Goal: Task Accomplishment & Management: Manage account settings

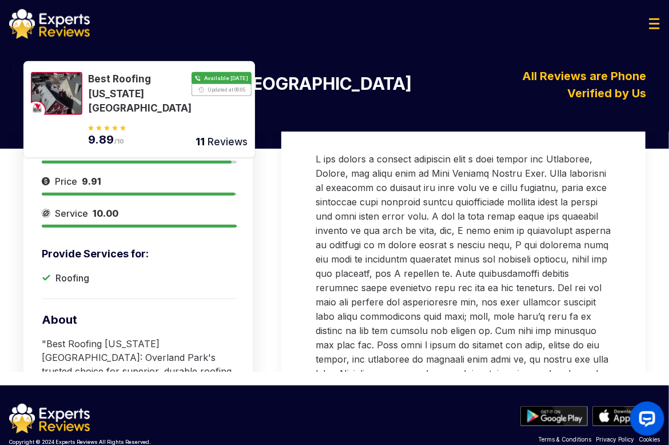
scroll to position [140, 0]
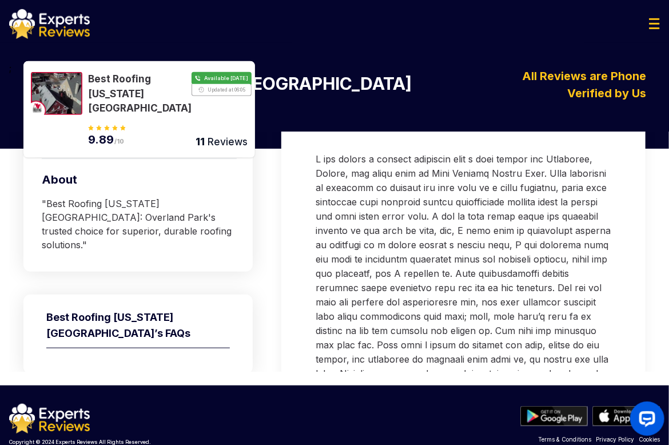
click at [568, 35] on div at bounding box center [334, 24] width 669 height 30
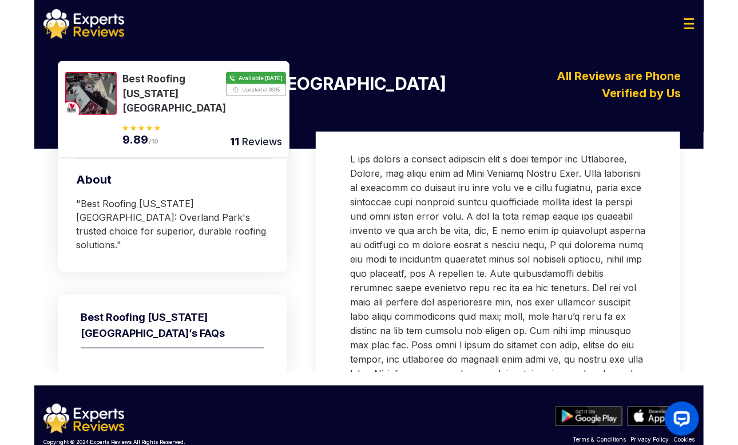
scroll to position [225, 0]
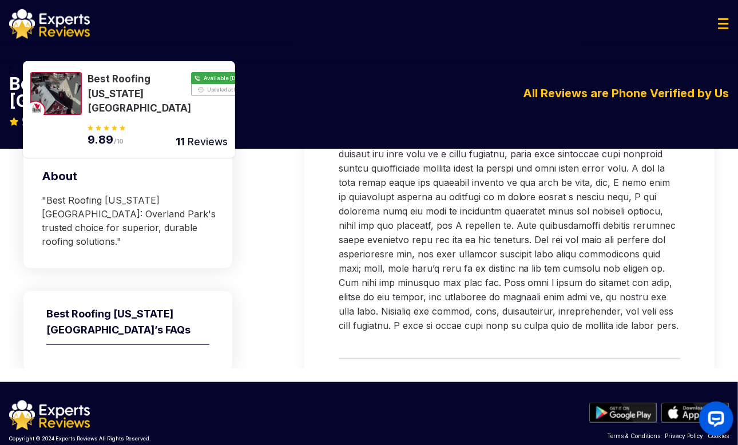
click at [57, 18] on img at bounding box center [49, 24] width 81 height 30
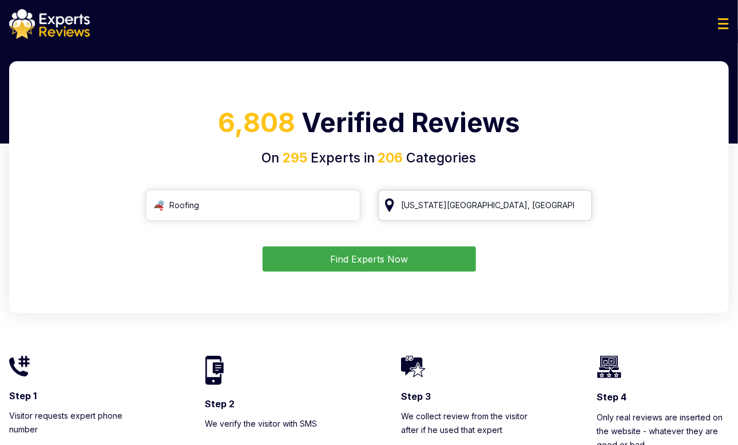
click at [488, 209] on input "Kansas City, MO" at bounding box center [485, 205] width 214 height 31
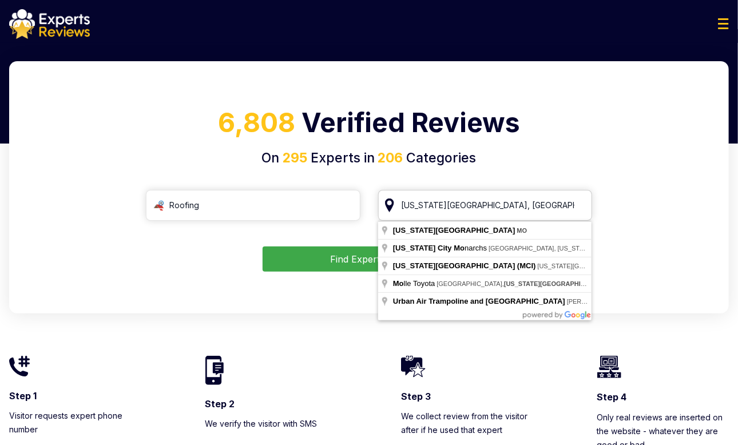
click at [576, 210] on input "Kansas City, MO" at bounding box center [485, 205] width 214 height 31
click at [579, 205] on input "[US_STATE][GEOGRAPHIC_DATA], [GEOGRAPHIC_DATA]" at bounding box center [485, 205] width 214 height 31
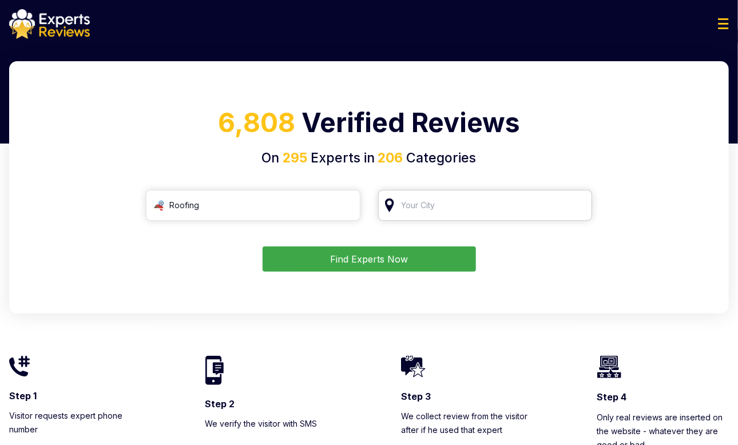
type input "Р"
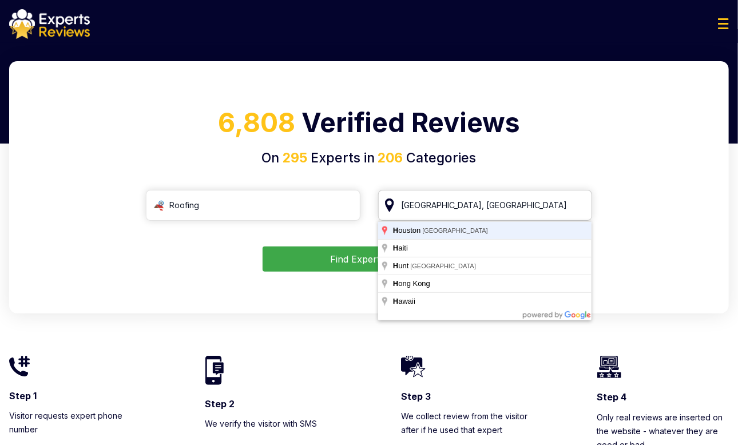
type input "Houston, TX"
click at [262, 246] on button "Find Experts Now" at bounding box center [368, 258] width 213 height 25
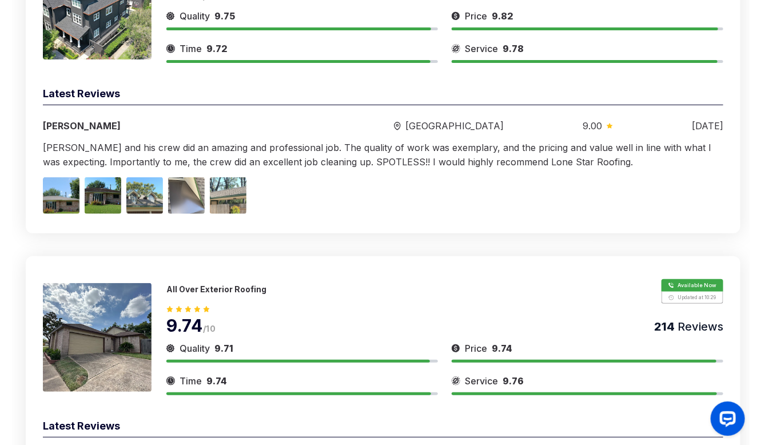
scroll to position [110, 0]
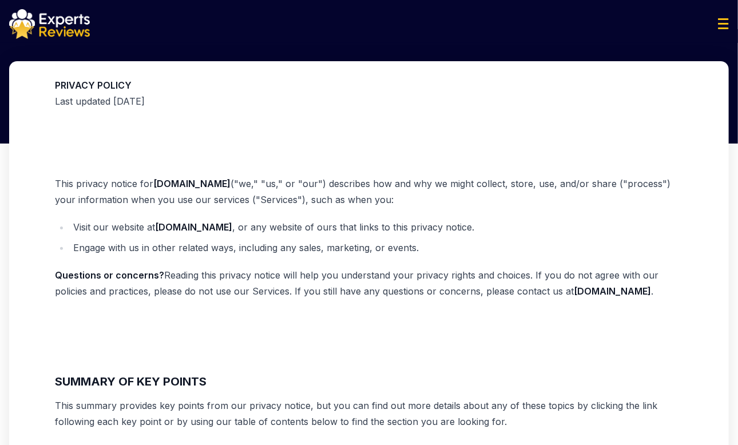
click at [723, 26] on img at bounding box center [723, 23] width 11 height 11
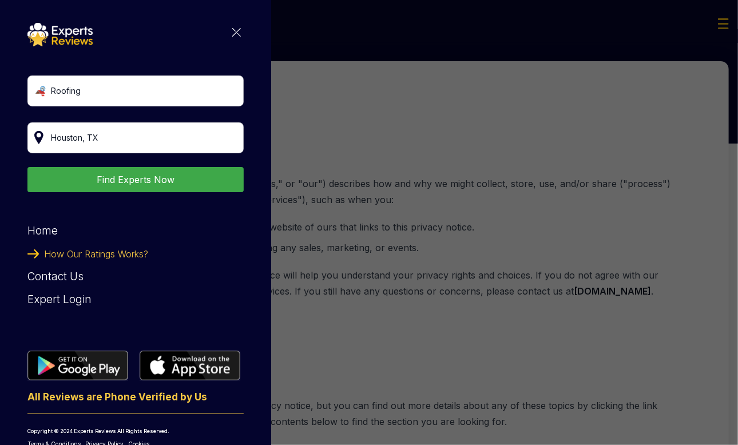
click at [61, 300] on div "Expert Login" at bounding box center [135, 299] width 216 height 23
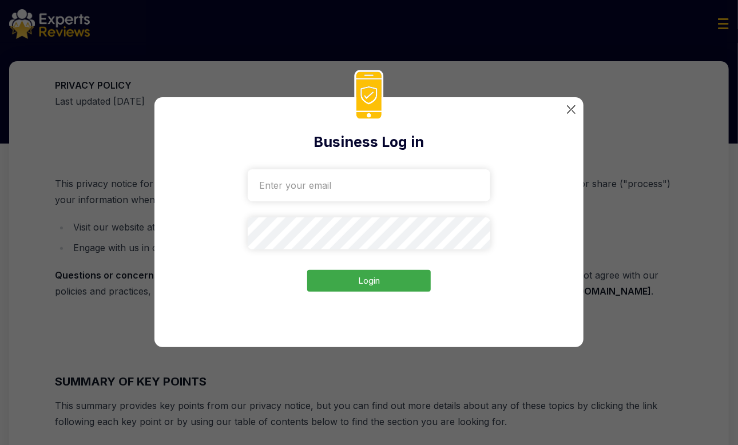
click at [321, 189] on input "email" at bounding box center [369, 185] width 242 height 32
drag, startPoint x: 324, startPoint y: 274, endPoint x: 329, endPoint y: 249, distance: 25.6
click at [327, 260] on div "Login" at bounding box center [369, 228] width 242 height 127
click at [361, 179] on input "email" at bounding box center [369, 185] width 242 height 32
paste input "amstill-roofing1041@gmail.com"
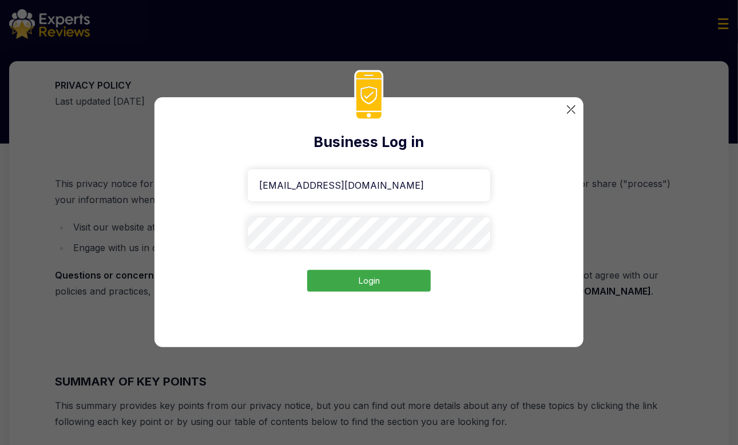
type input "amstill-roofing1041@gmail.com"
click at [361, 284] on button "Login" at bounding box center [368, 281] width 123 height 22
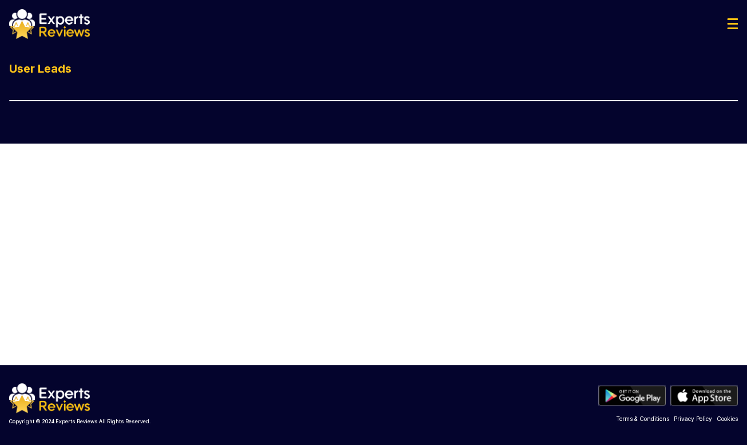
click at [726, 23] on div at bounding box center [373, 24] width 747 height 30
click at [731, 23] on img at bounding box center [732, 23] width 11 height 11
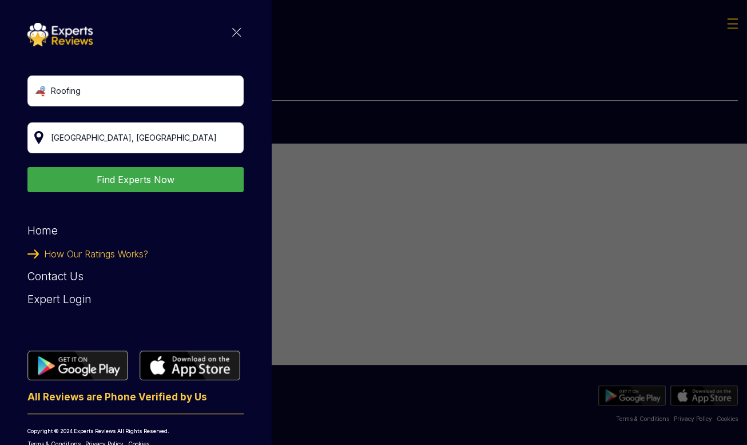
click at [212, 30] on div "Roofing Find Experts Now Home How Our Ratings Works? Contact Us Expert Login Al…" at bounding box center [135, 235] width 216 height 425
click at [232, 31] on img at bounding box center [236, 32] width 9 height 9
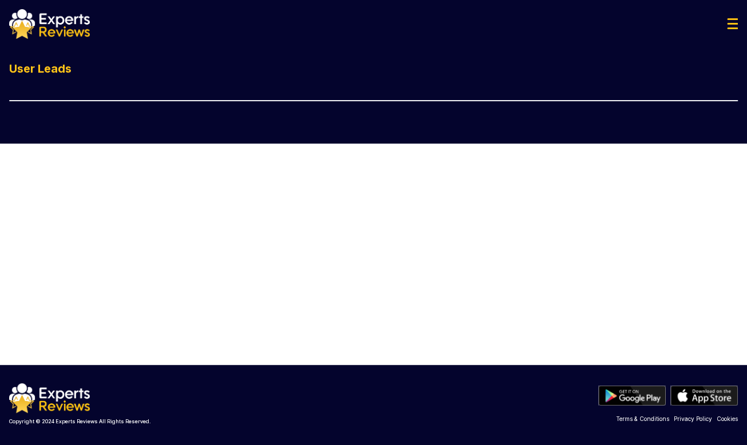
click at [70, 28] on img at bounding box center [49, 24] width 81 height 30
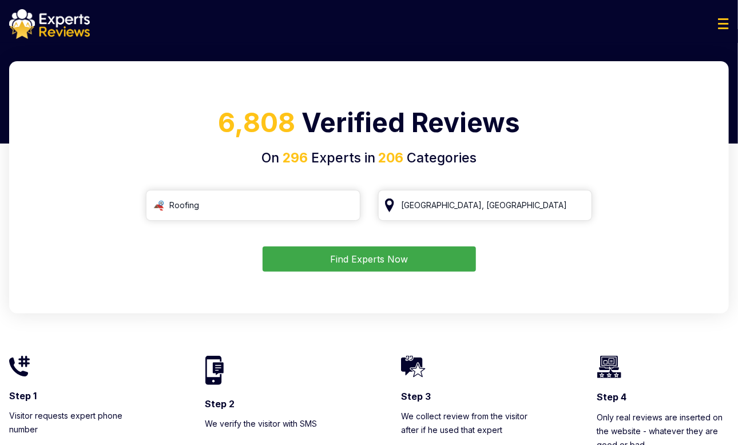
click at [385, 266] on button "Find Experts Now" at bounding box center [368, 258] width 213 height 25
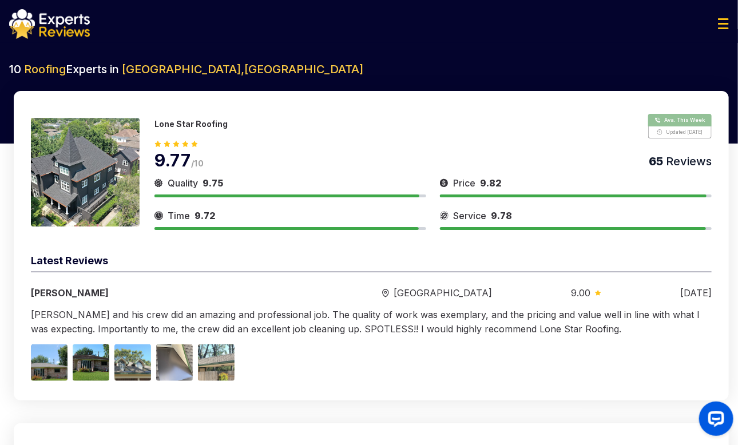
click at [723, 29] on div at bounding box center [369, 24] width 738 height 30
click at [63, 34] on img at bounding box center [49, 24] width 81 height 30
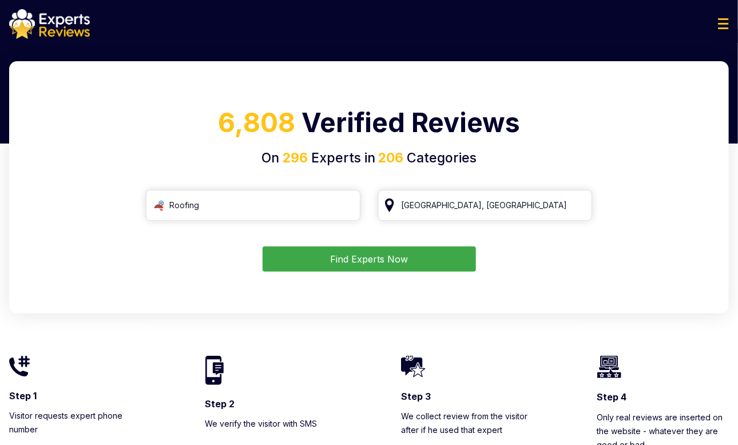
click at [43, 26] on img at bounding box center [49, 24] width 81 height 30
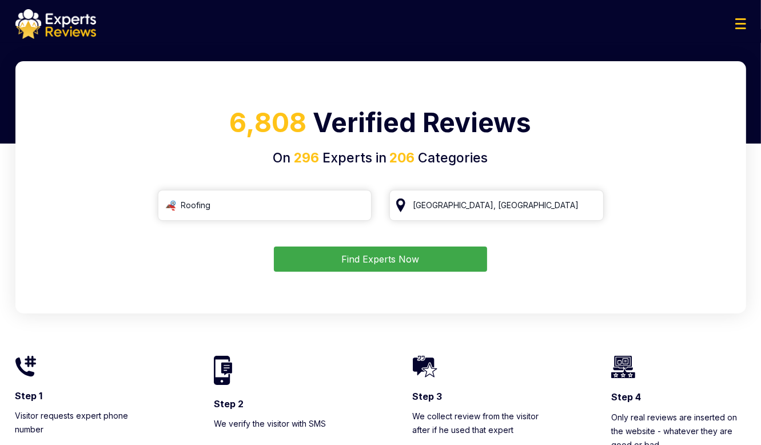
click at [742, 23] on img at bounding box center [740, 23] width 11 height 11
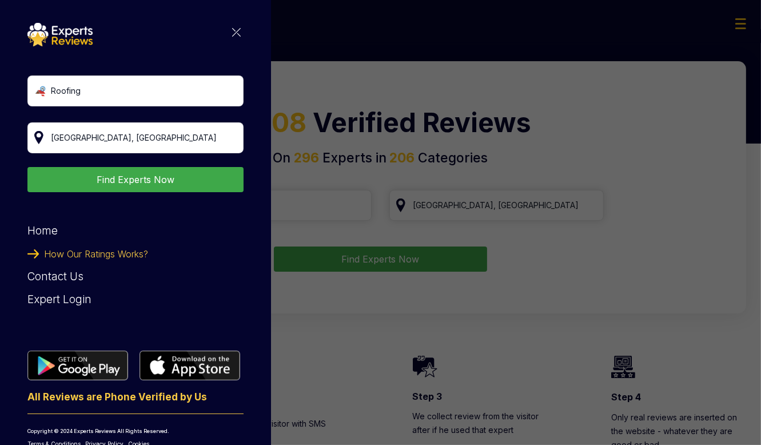
click at [80, 304] on div "Expert Login" at bounding box center [135, 299] width 216 height 23
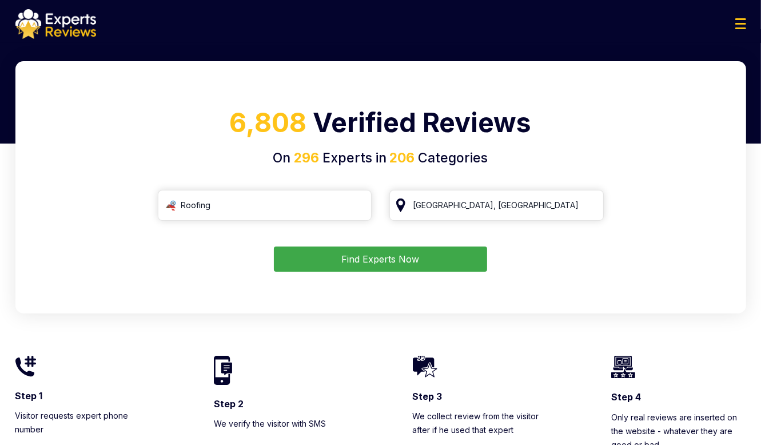
click at [744, 22] on img at bounding box center [740, 23] width 11 height 11
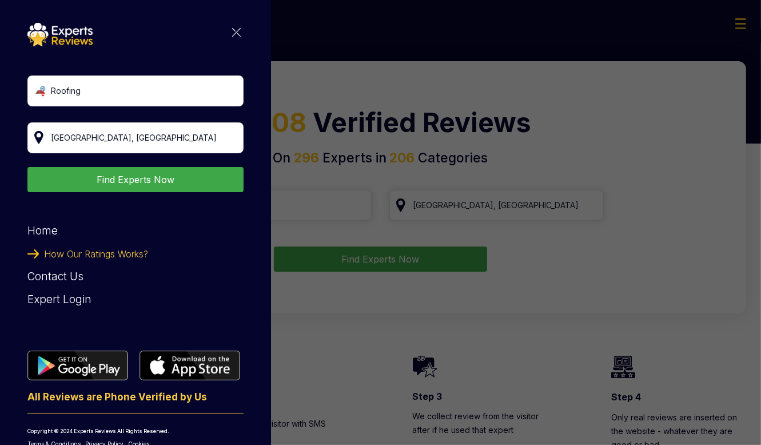
click at [57, 295] on div "Expert Login" at bounding box center [135, 299] width 216 height 23
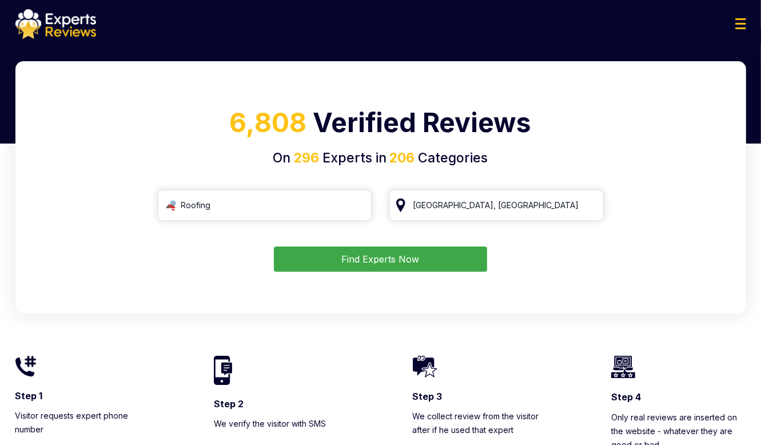
click at [744, 27] on img at bounding box center [740, 23] width 11 height 11
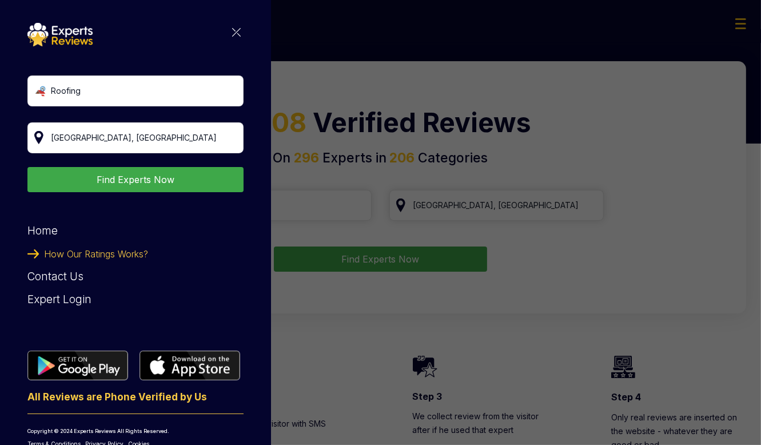
click at [46, 295] on div "Expert Login" at bounding box center [135, 299] width 216 height 23
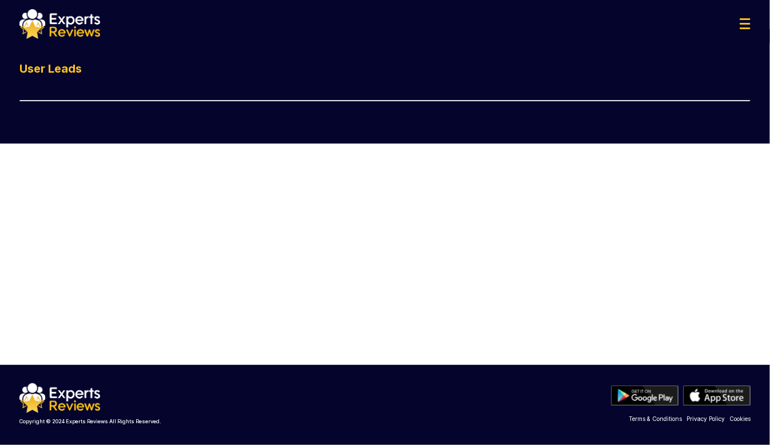
click at [58, 74] on h1 "User Leads" at bounding box center [384, 69] width 731 height 16
drag, startPoint x: 110, startPoint y: 72, endPoint x: 309, endPoint y: 83, distance: 199.3
click at [114, 76] on h1 "User Leads" at bounding box center [384, 69] width 731 height 16
drag, startPoint x: 734, startPoint y: 24, endPoint x: 727, endPoint y: 22, distance: 7.2
click at [732, 24] on div at bounding box center [384, 24] width 749 height 30
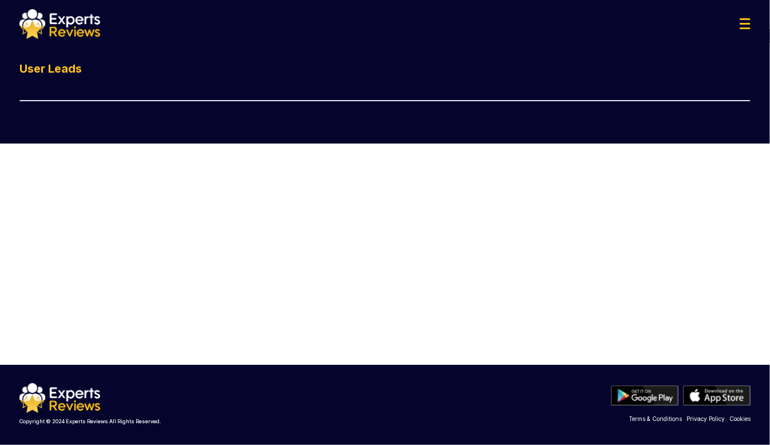
click at [725, 22] on div at bounding box center [384, 24] width 749 height 30
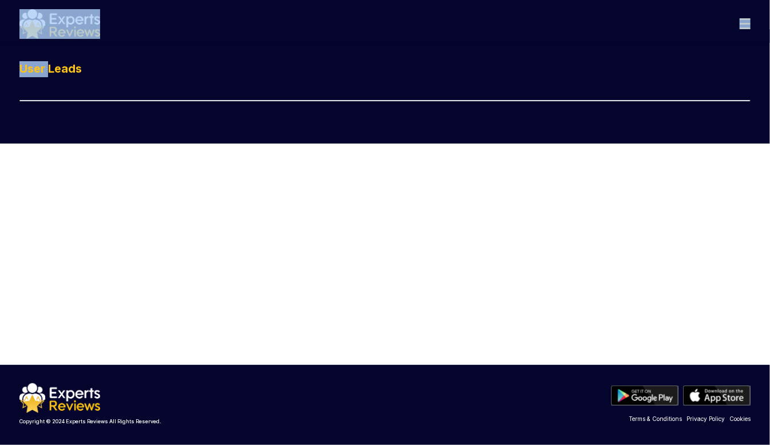
click at [725, 21] on div at bounding box center [384, 24] width 749 height 30
click at [735, 25] on div at bounding box center [384, 24] width 749 height 30
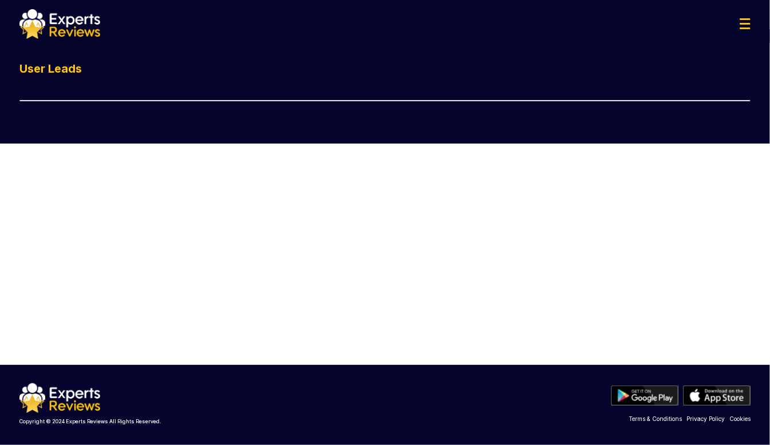
click at [743, 25] on img at bounding box center [744, 23] width 11 height 11
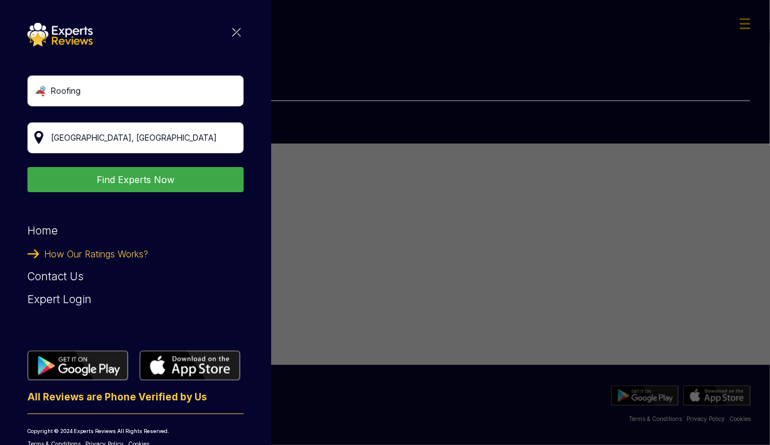
click at [458, 333] on div "Roofing Find Experts Now Home How Our Ratings Works? Contact Us Expert Login Al…" at bounding box center [385, 222] width 770 height 445
click at [232, 31] on img at bounding box center [236, 32] width 9 height 9
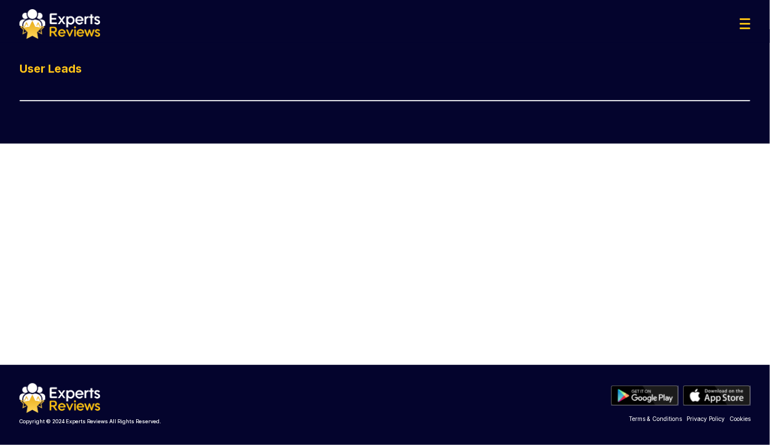
click at [746, 31] on div at bounding box center [384, 24] width 749 height 30
click at [746, 26] on img at bounding box center [744, 23] width 11 height 11
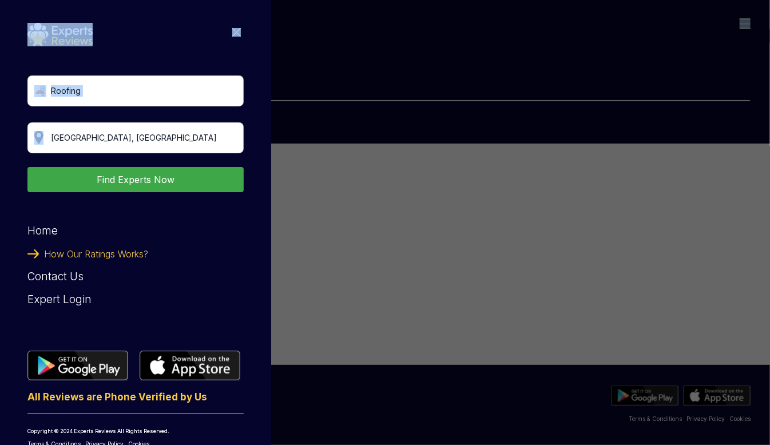
click at [746, 26] on div "Roofing Find Experts Now Home How Our Ratings Works? Contact Us Expert Login Al…" at bounding box center [385, 222] width 770 height 445
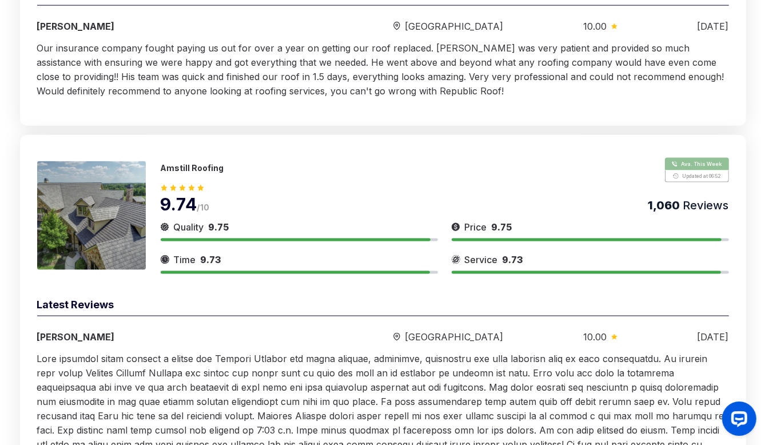
scroll to position [1276, 0]
click at [195, 168] on p "Amstill Roofing" at bounding box center [192, 168] width 63 height 10
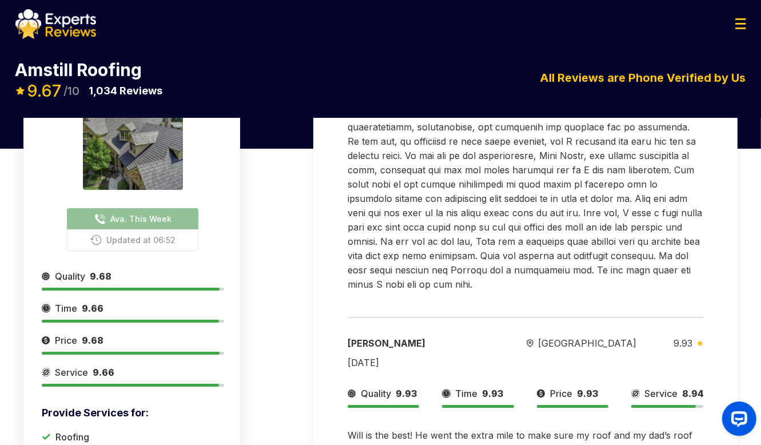
scroll to position [212, 0]
